Goal: Complete application form

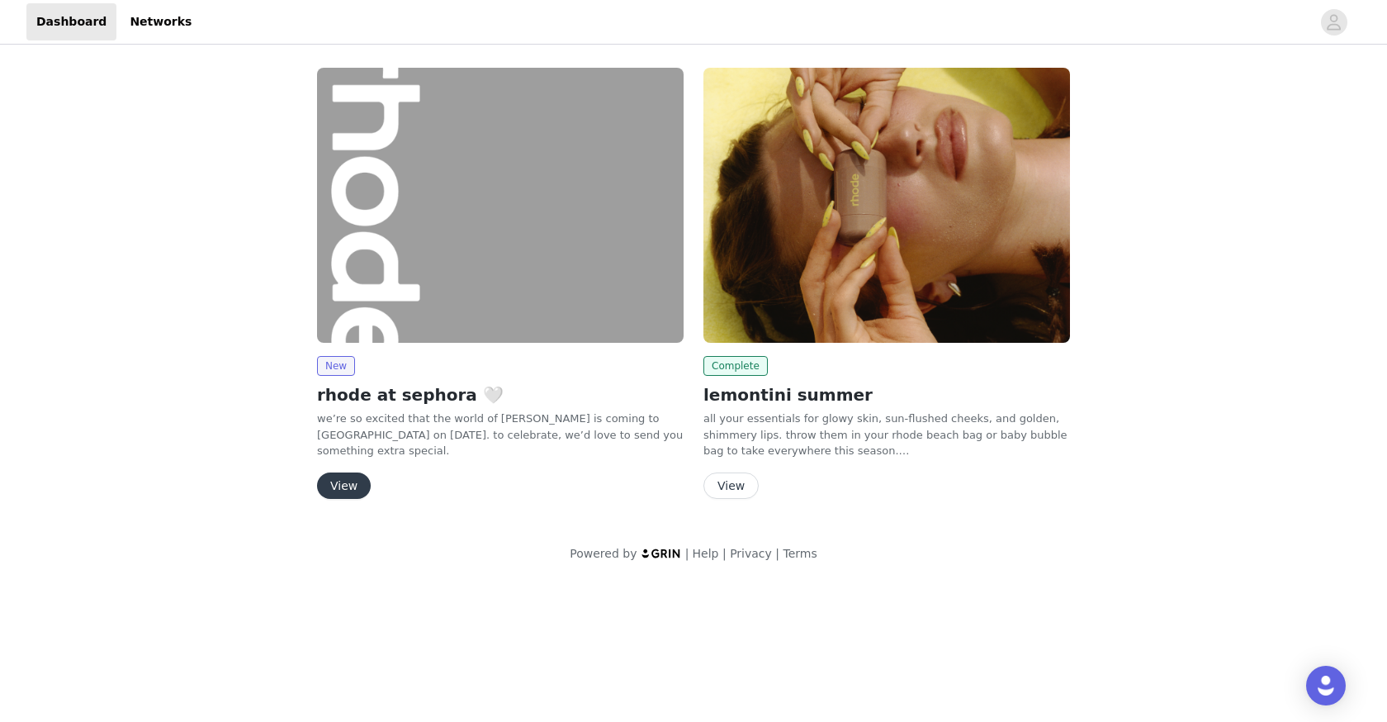
click at [338, 482] on button "View" at bounding box center [344, 485] width 54 height 26
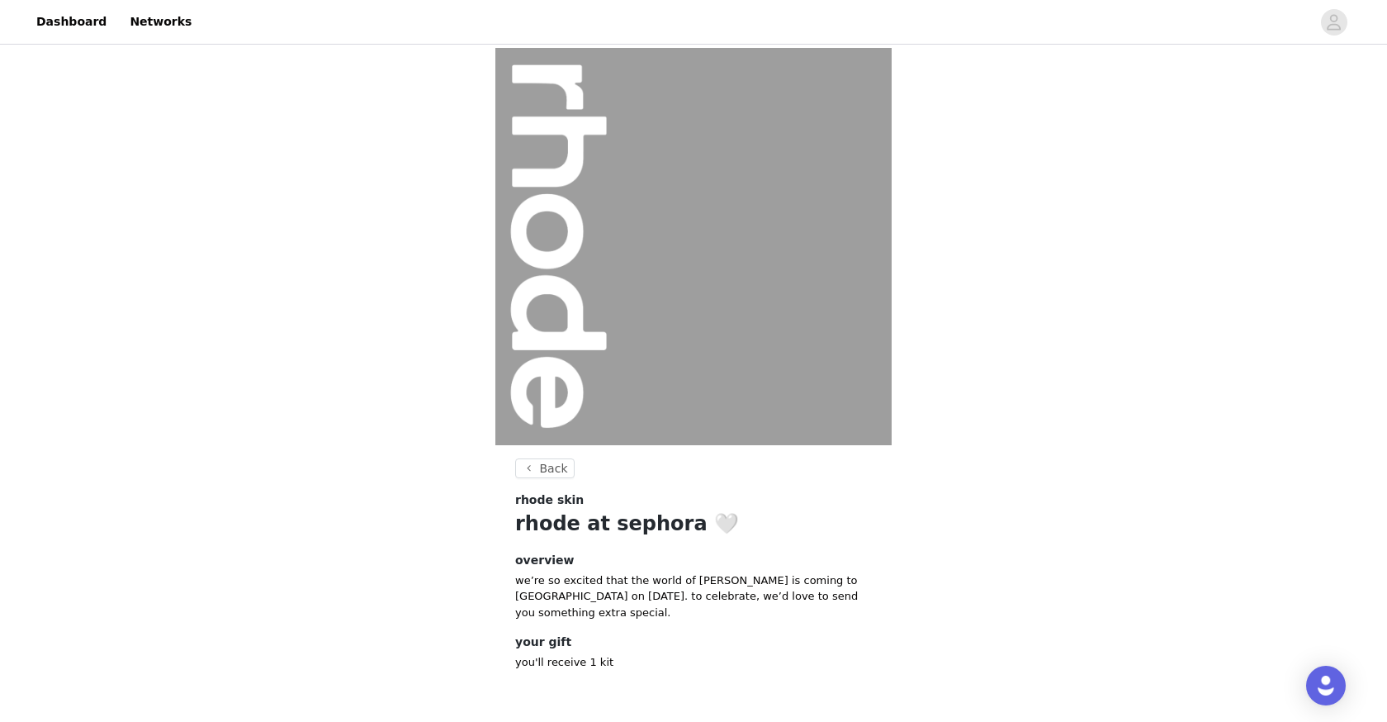
scroll to position [61, 0]
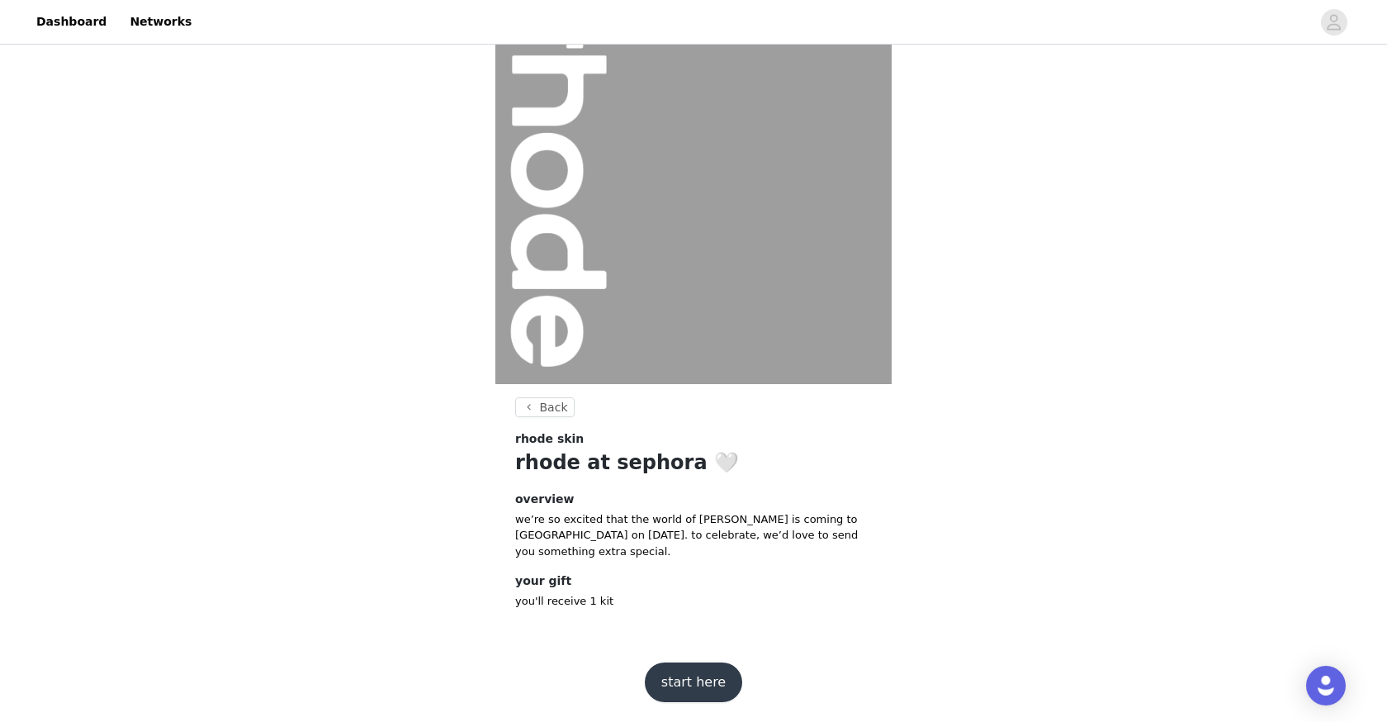
click at [675, 683] on button "start here" at bounding box center [693, 682] width 97 height 40
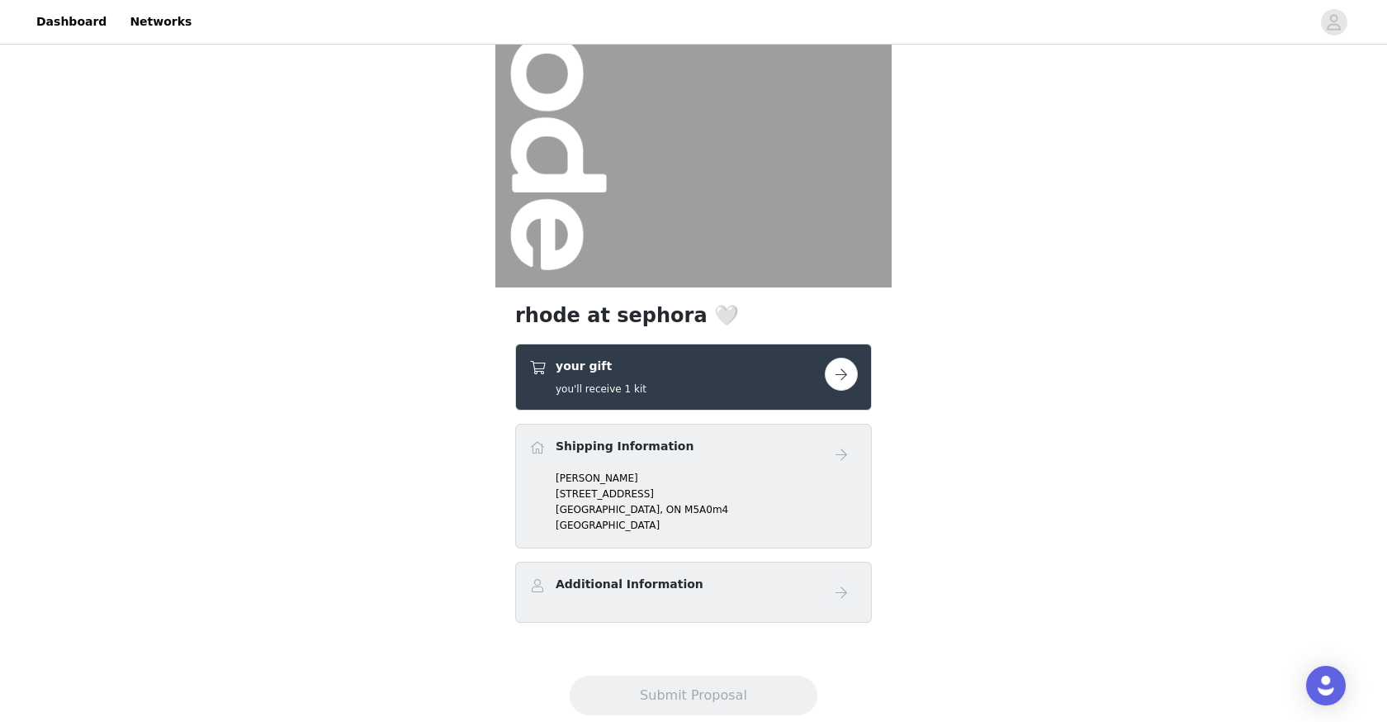
scroll to position [197, 0]
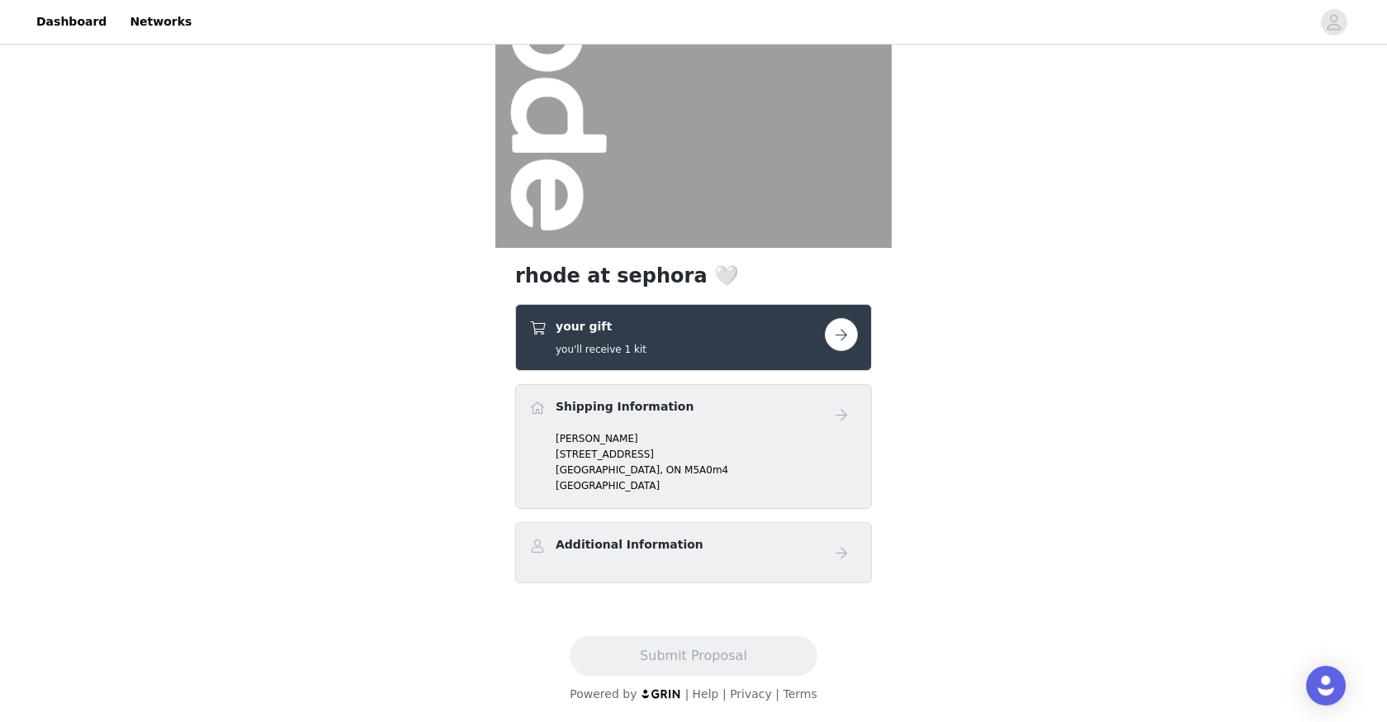
click at [687, 440] on p "[PERSON_NAME]" at bounding box center [707, 438] width 302 height 15
click at [836, 338] on button "button" at bounding box center [841, 334] width 33 height 33
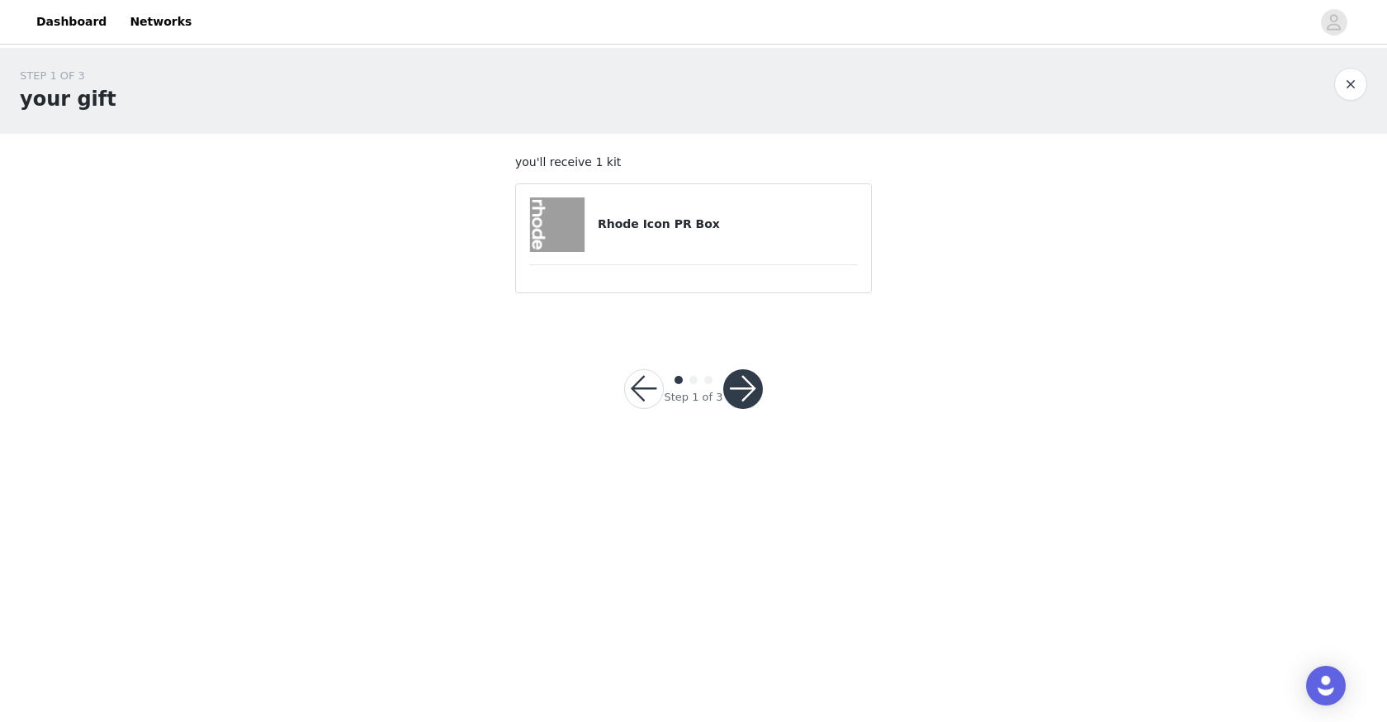
click at [743, 387] on button "button" at bounding box center [743, 389] width 40 height 40
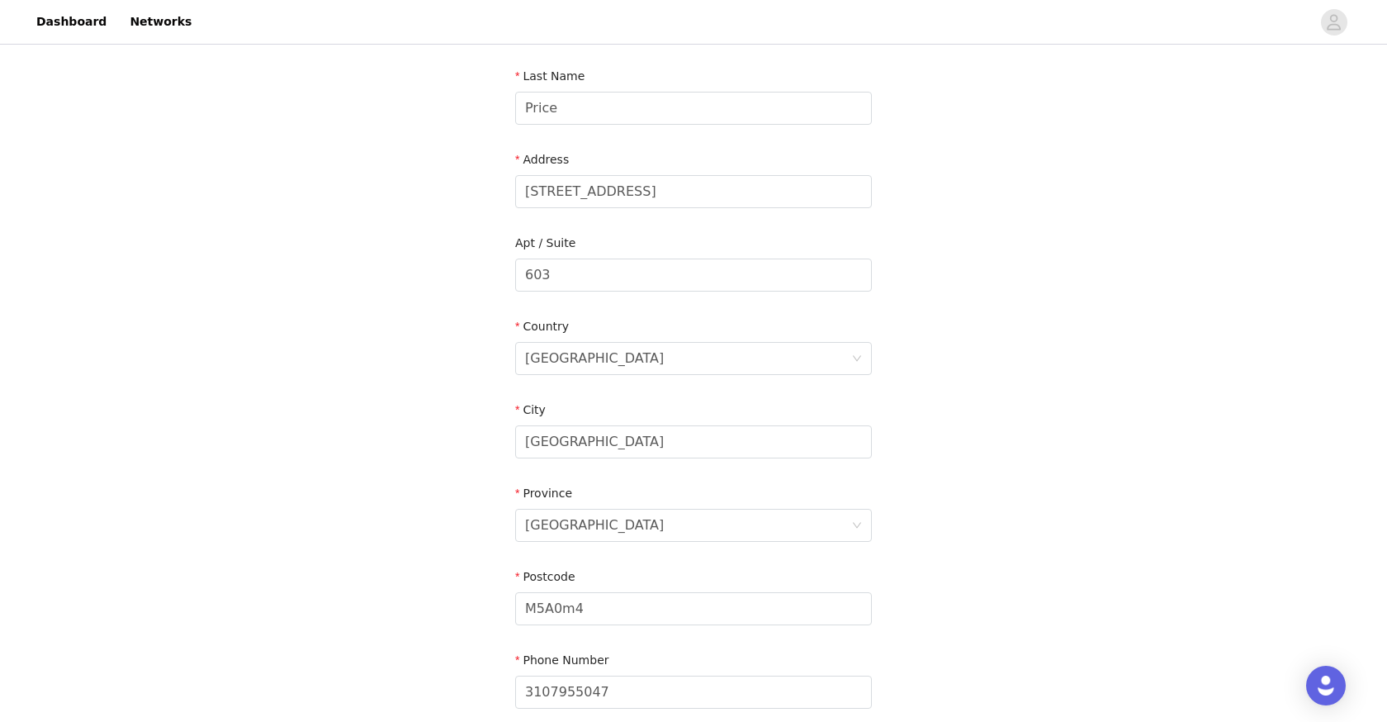
scroll to position [404, 0]
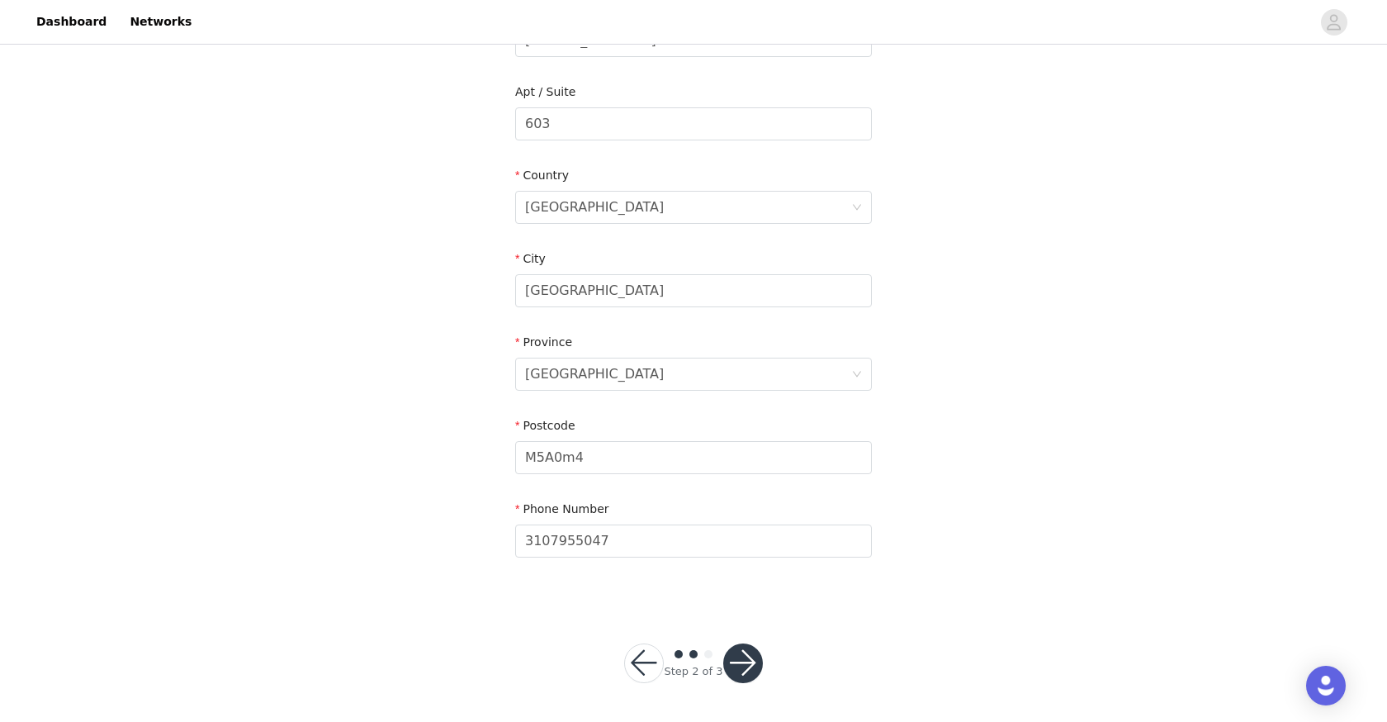
click at [730, 660] on button "button" at bounding box center [743, 663] width 40 height 40
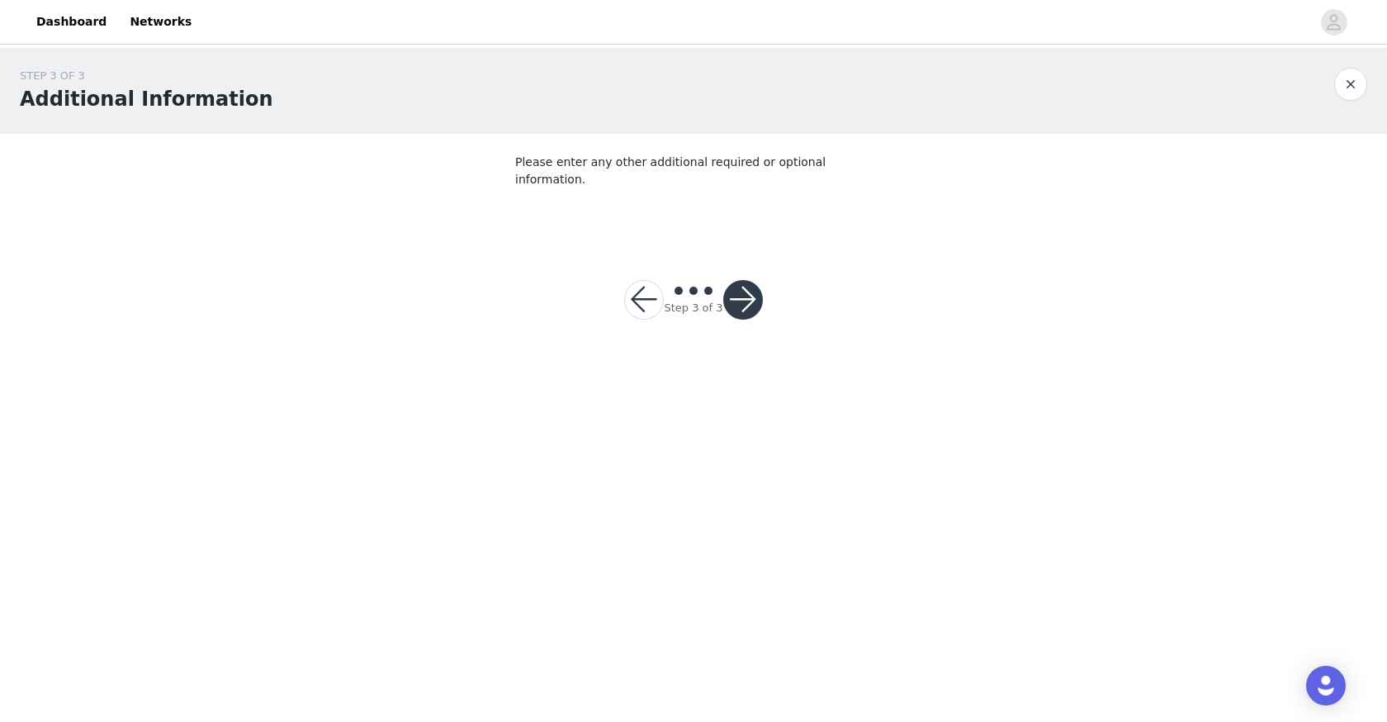
click at [747, 280] on button "button" at bounding box center [743, 300] width 40 height 40
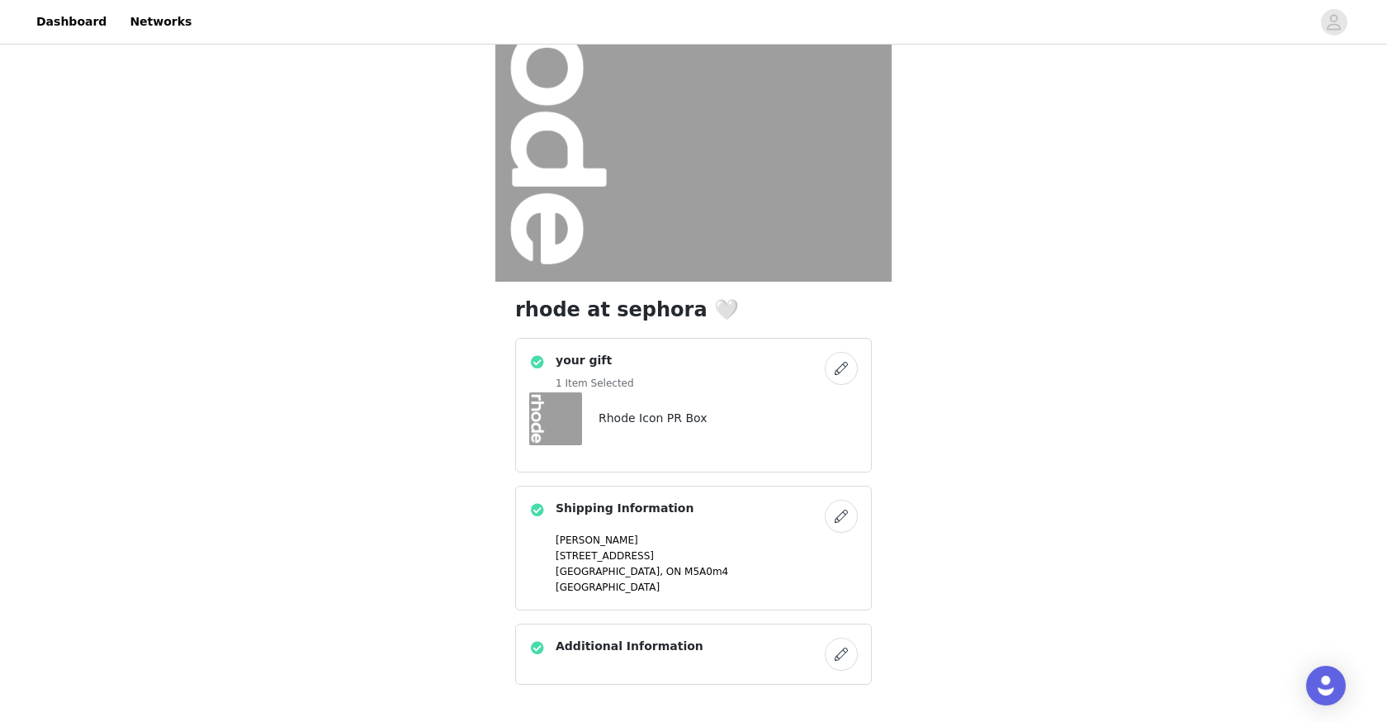
scroll to position [265, 0]
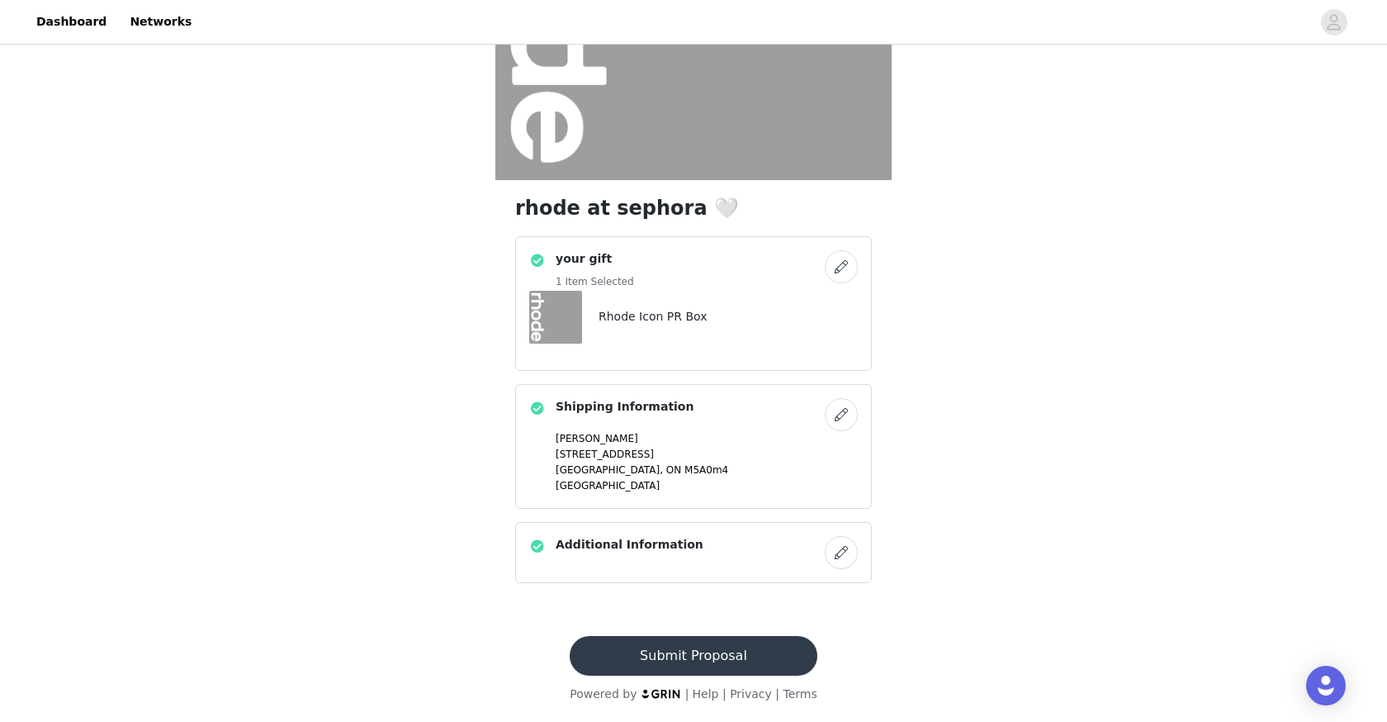
click at [764, 652] on button "Submit Proposal" at bounding box center [693, 656] width 247 height 40
